Goal: Navigation & Orientation: Find specific page/section

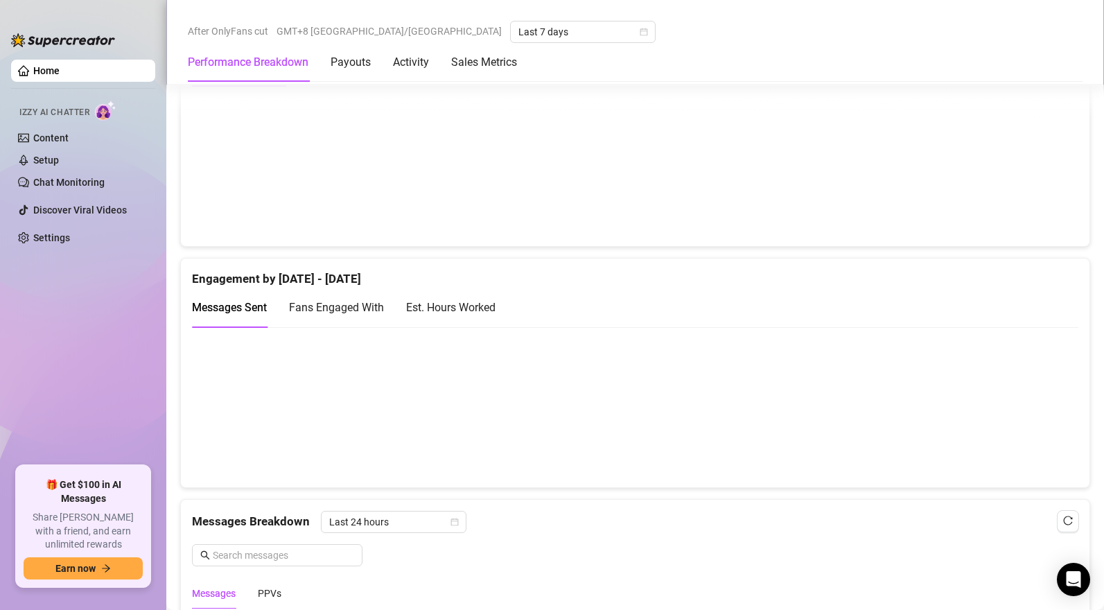
scroll to position [842, 0]
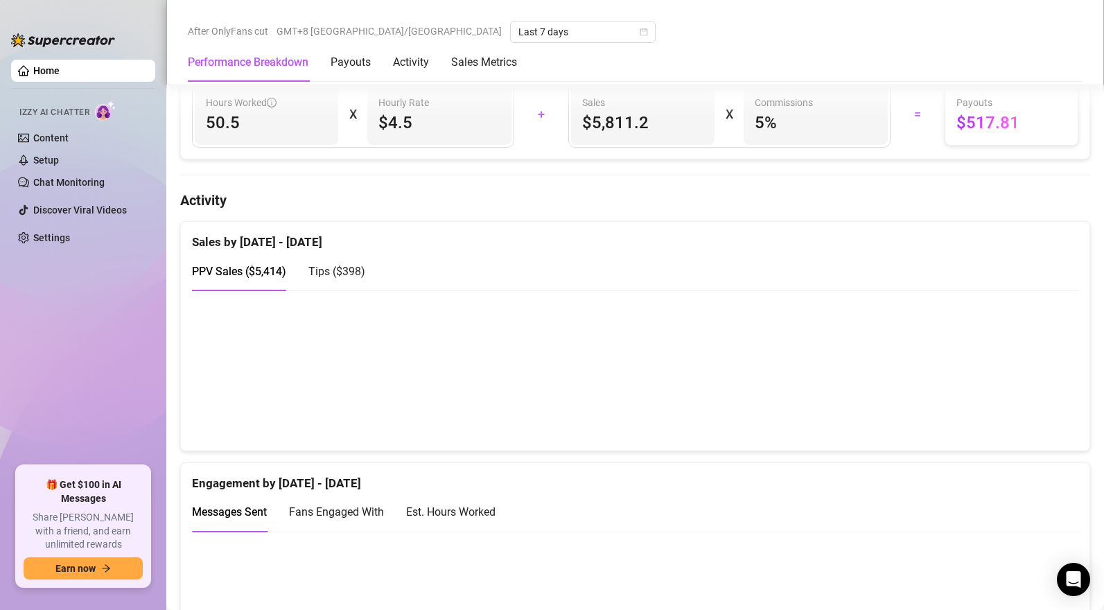
scroll to position [731, 0]
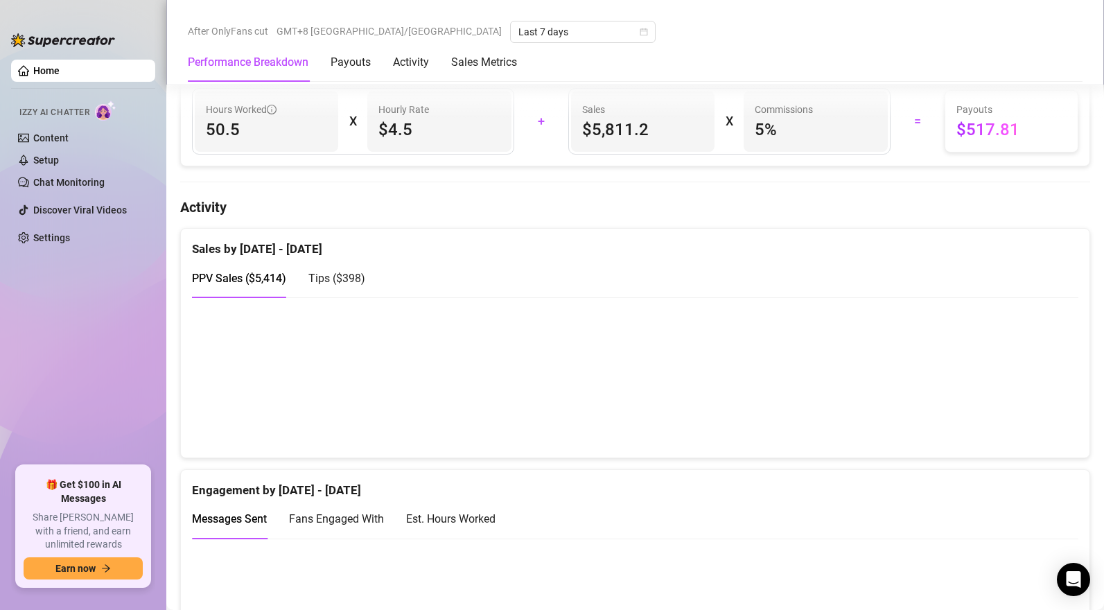
click at [337, 272] on div "Tips ( $398 )" at bounding box center [337, 279] width 57 height 40
click at [249, 290] on div "PPV Sales ( $5,414 )" at bounding box center [239, 279] width 94 height 40
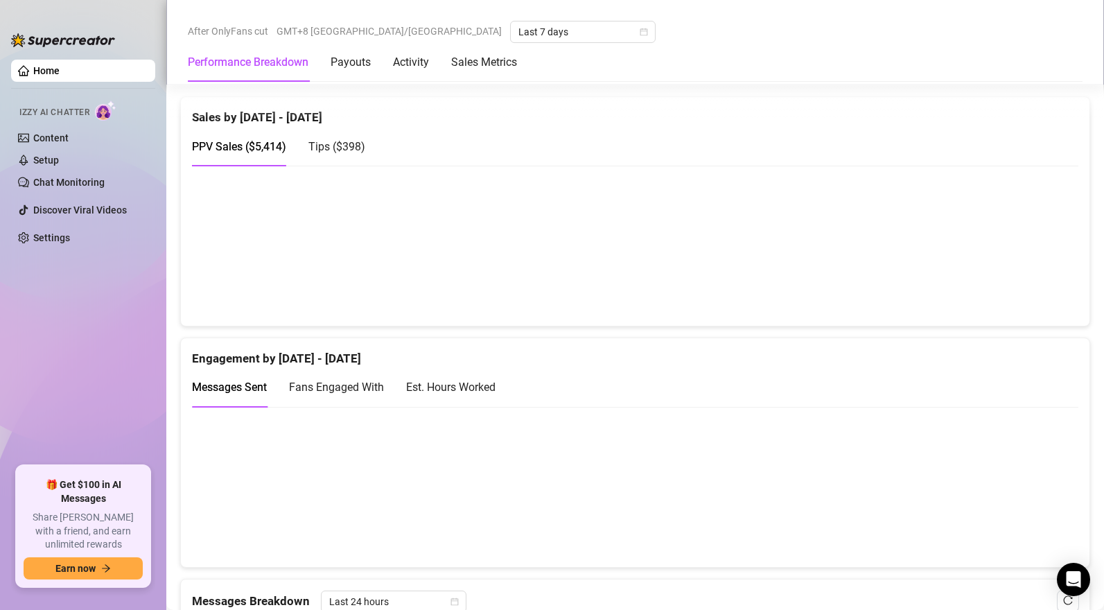
scroll to position [853, 0]
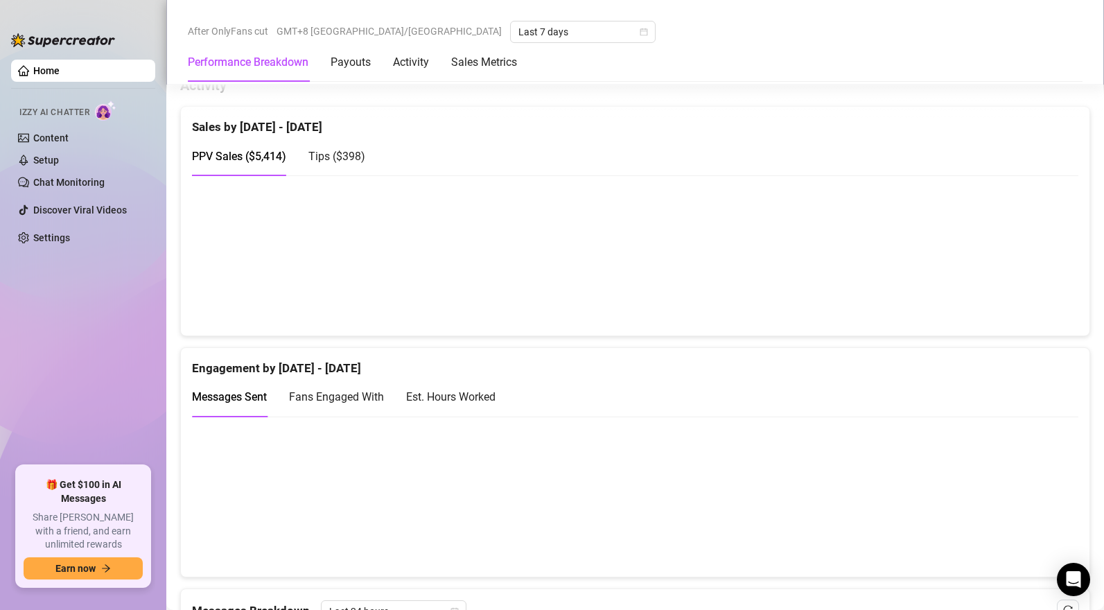
click at [345, 159] on span "Tips ( $398 )" at bounding box center [337, 156] width 57 height 13
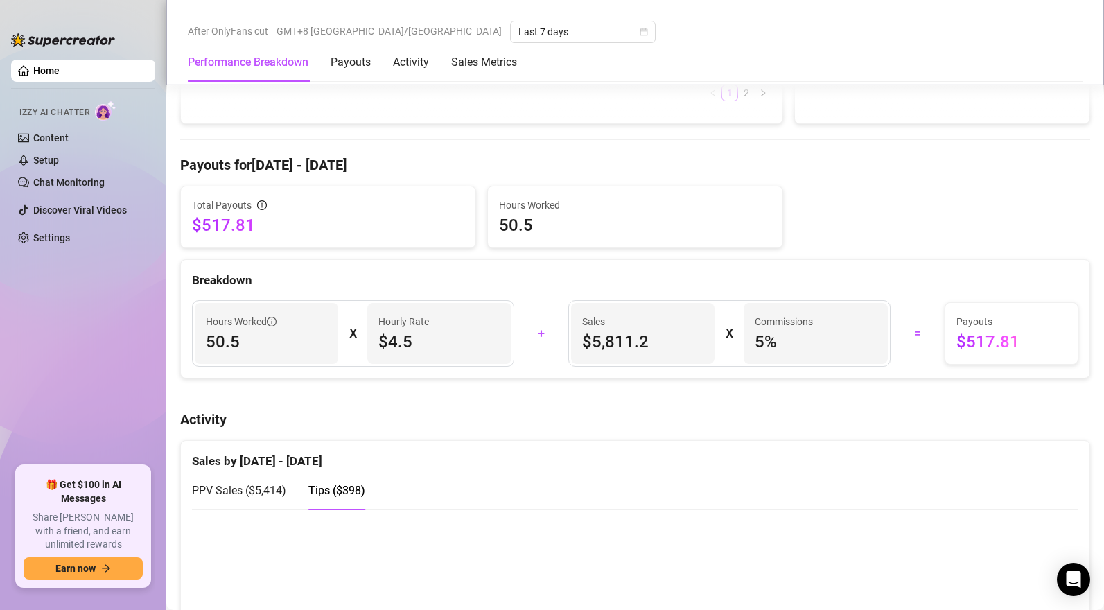
scroll to position [514, 0]
